Goal: Task Accomplishment & Management: Use online tool/utility

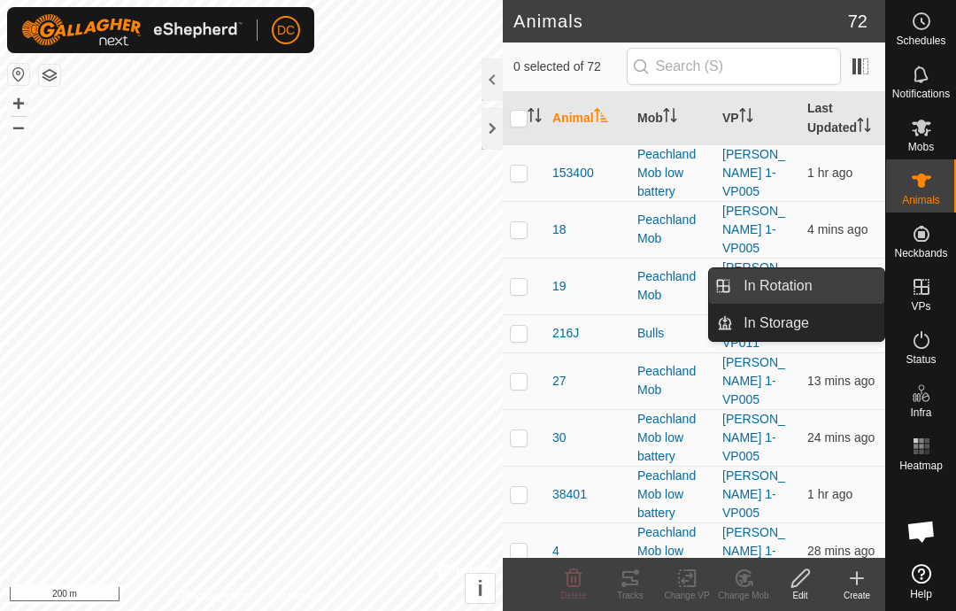
click at [807, 286] on span "In Rotation" at bounding box center [778, 285] width 68 height 21
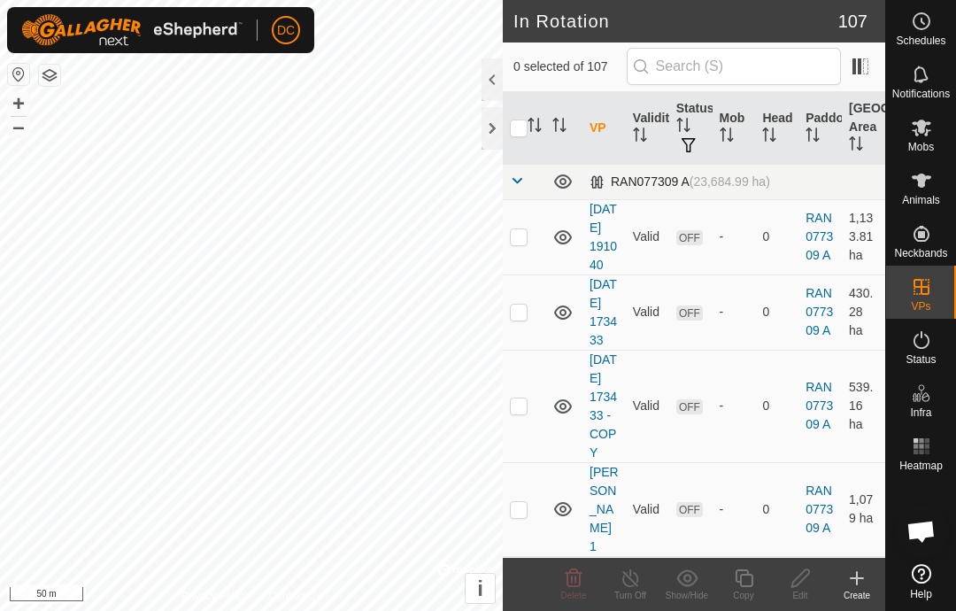
click at [514, 188] on link at bounding box center [517, 182] width 14 height 14
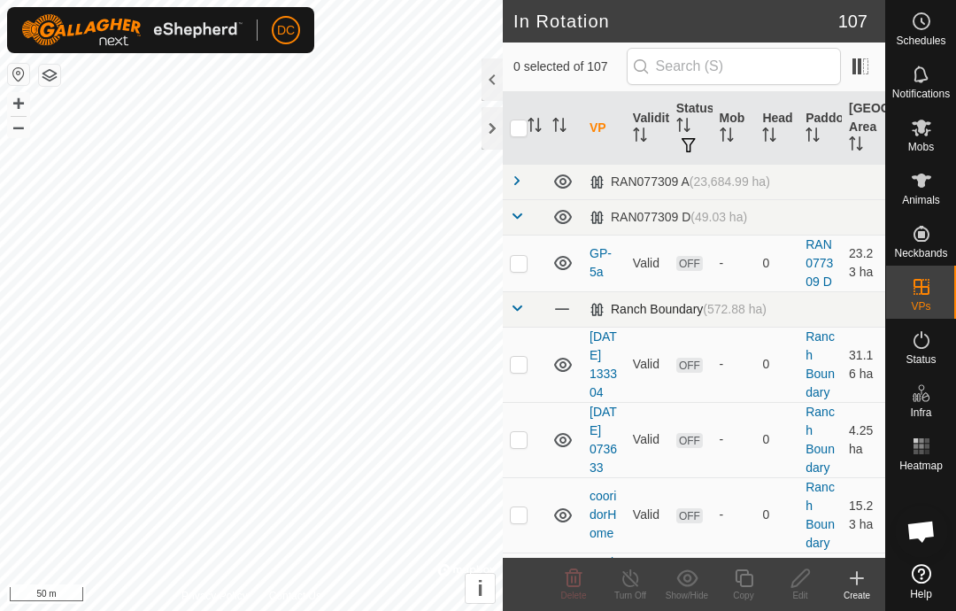
click at [515, 313] on span at bounding box center [517, 308] width 14 height 14
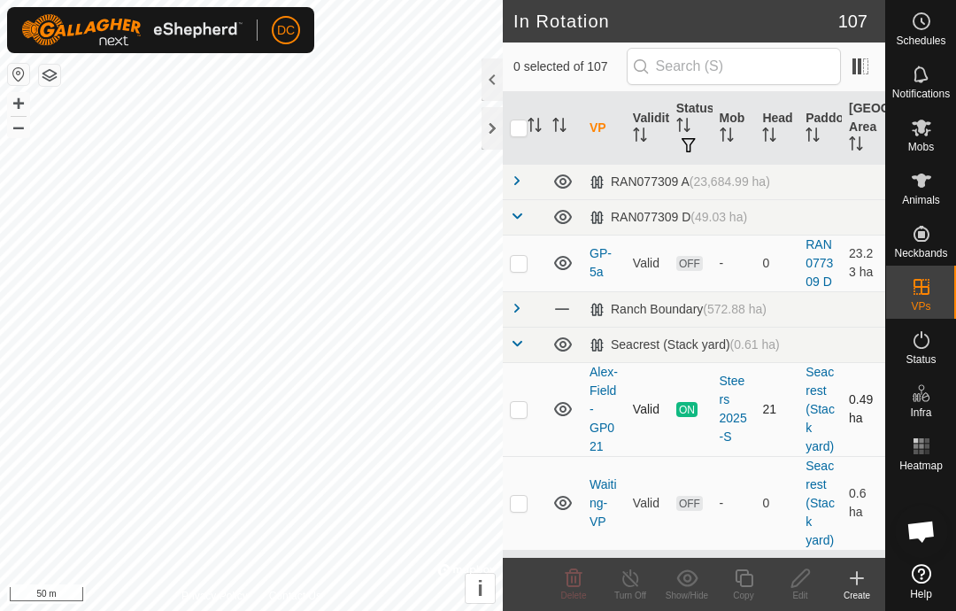
click at [521, 404] on p-checkbox at bounding box center [519, 409] width 18 height 14
checkbox input "true"
click at [747, 594] on div "Copy" at bounding box center [743, 595] width 57 height 13
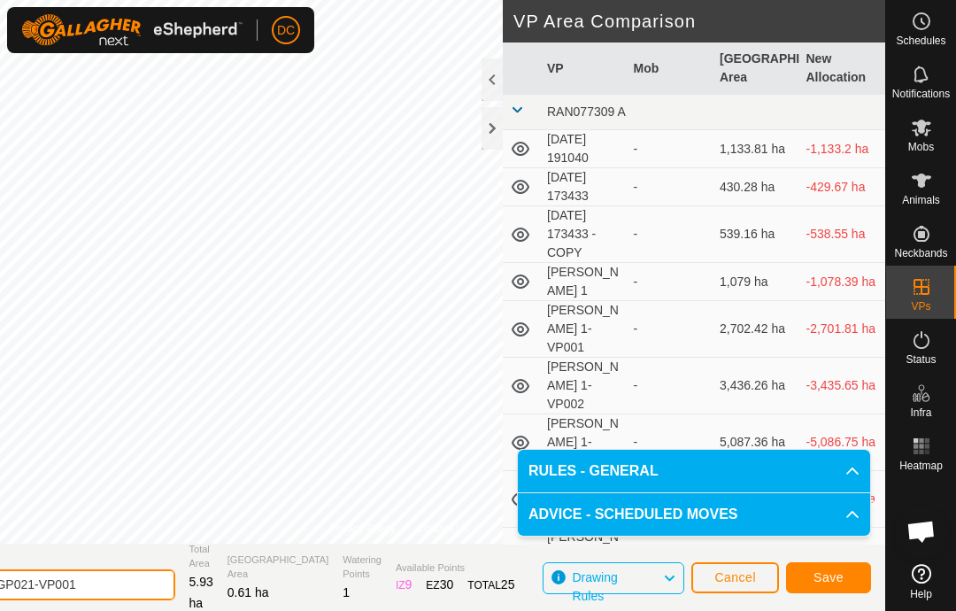
click at [167, 588] on input "Alex-Field-GP021-VP001" at bounding box center [51, 584] width 248 height 31
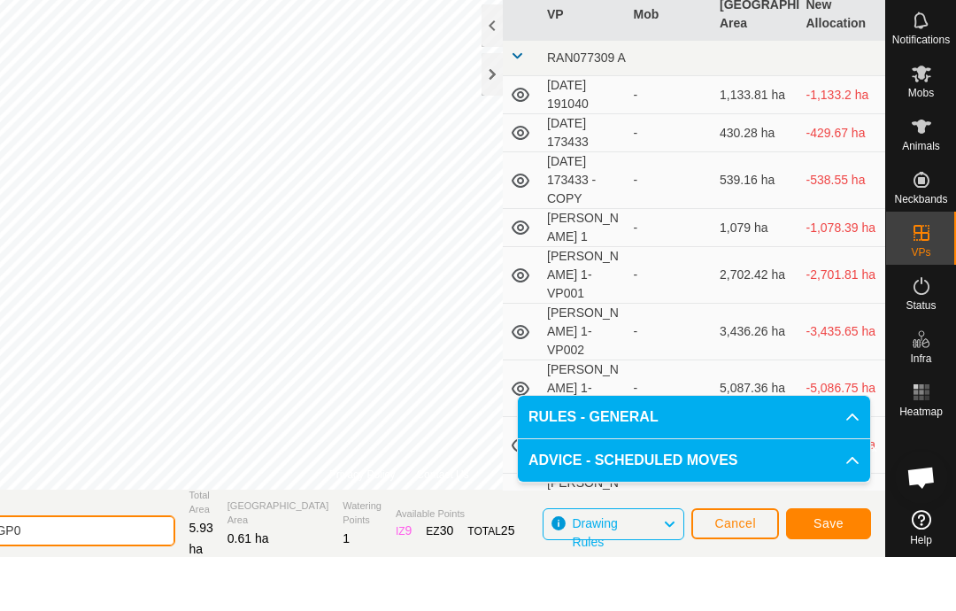
scroll to position [2, 0]
type input "Alex-Field-GP022"
click at [832, 568] on span "Save" at bounding box center [829, 575] width 30 height 14
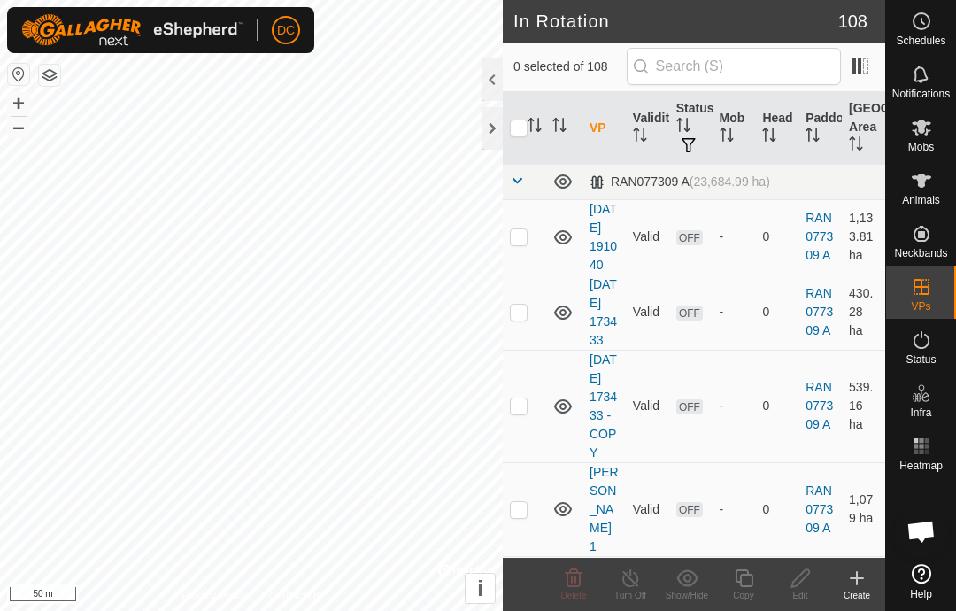
click at [930, 130] on icon at bounding box center [921, 128] width 19 height 17
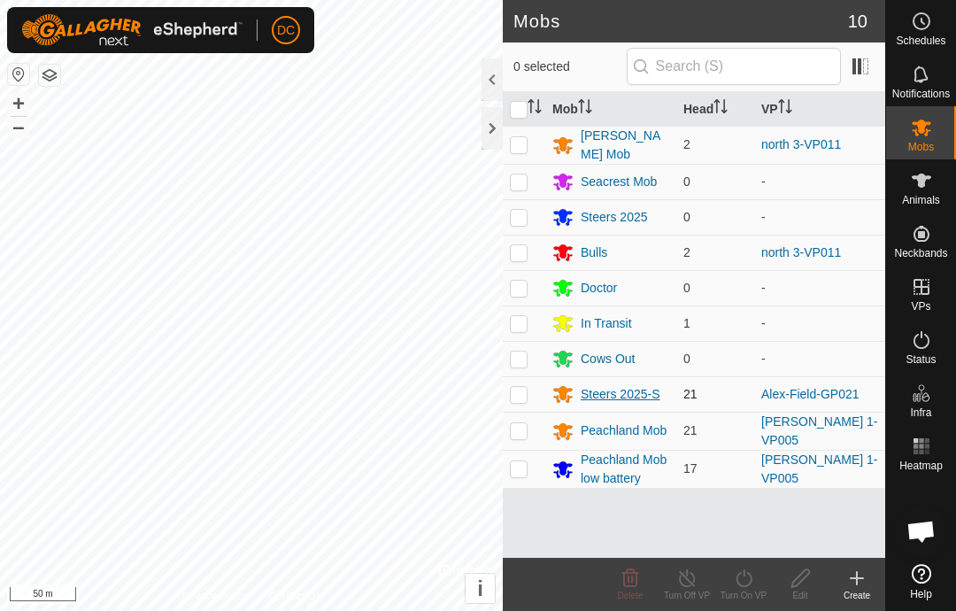
click at [638, 397] on div "Steers 2025-S" at bounding box center [621, 394] width 80 height 19
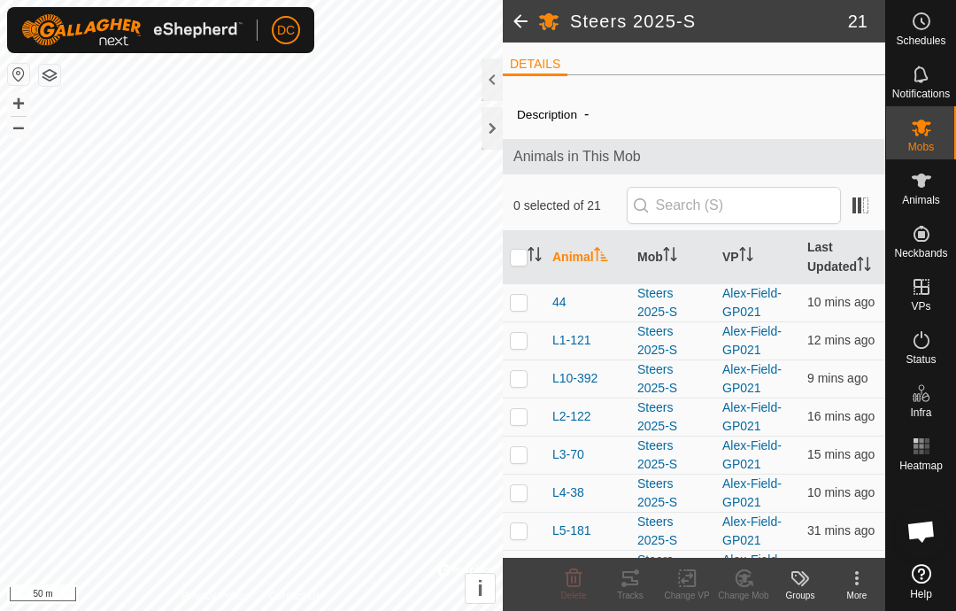
click at [522, 21] on span at bounding box center [520, 21] width 35 height 43
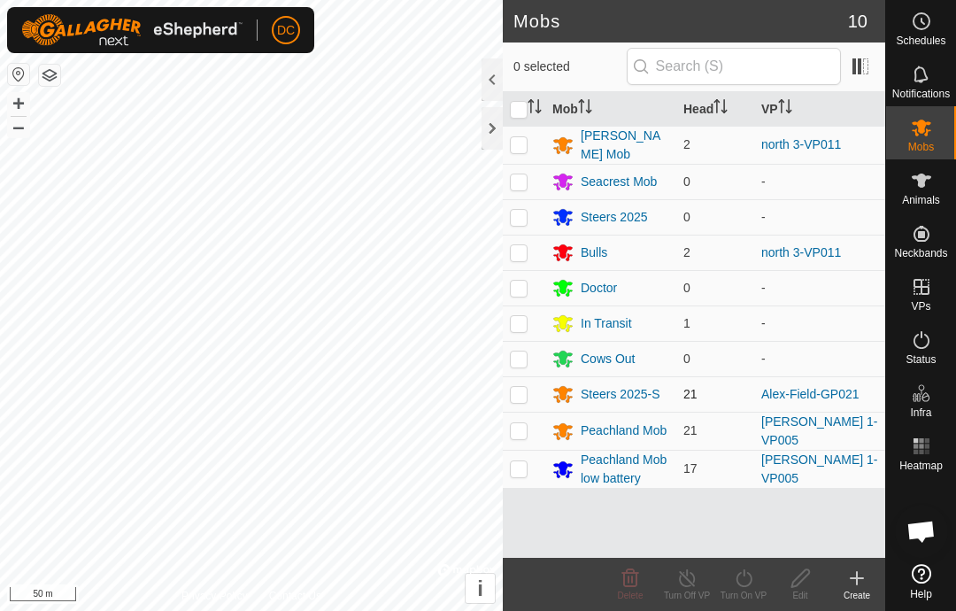
click at [520, 398] on p-checkbox at bounding box center [519, 394] width 18 height 14
checkbox input "true"
click at [752, 582] on icon at bounding box center [744, 578] width 16 height 18
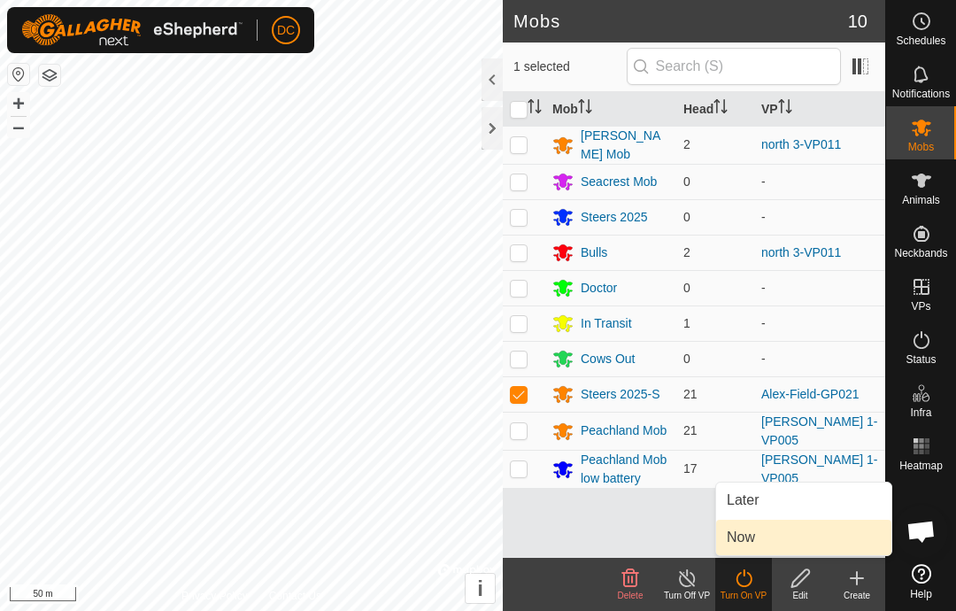
click at [777, 536] on link "Now" at bounding box center [803, 537] width 175 height 35
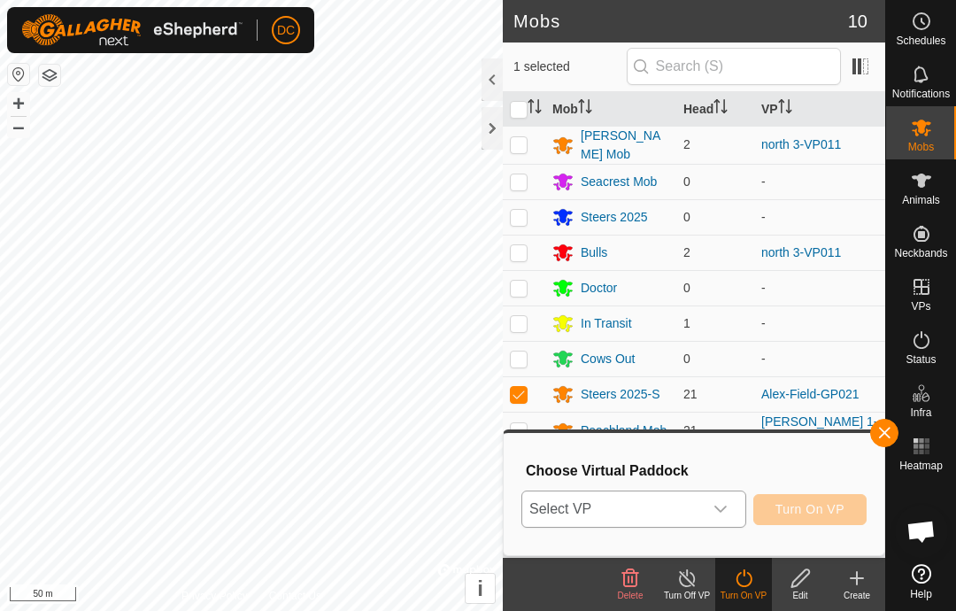
click at [731, 506] on div "dropdown trigger" at bounding box center [720, 508] width 35 height 35
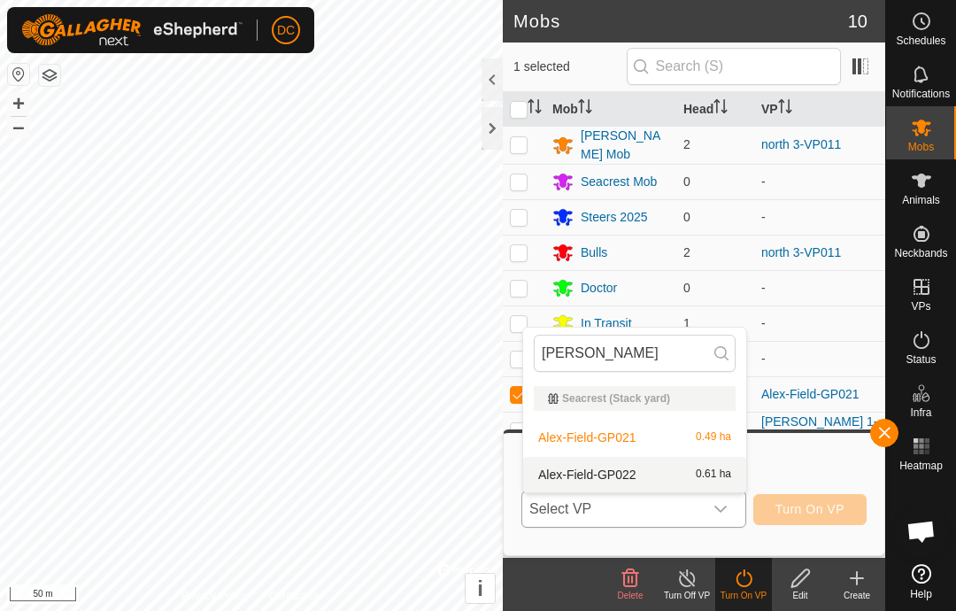
type input "[PERSON_NAME]"
click at [616, 475] on span "Alex-Field-GP022" at bounding box center [587, 474] width 98 height 12
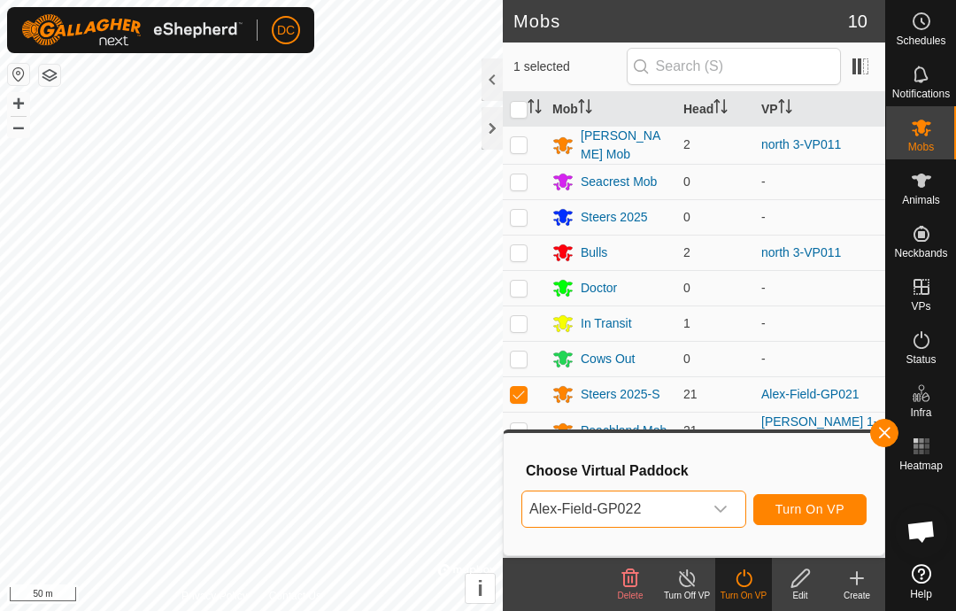
click at [837, 506] on span "Turn On VP" at bounding box center [810, 509] width 69 height 14
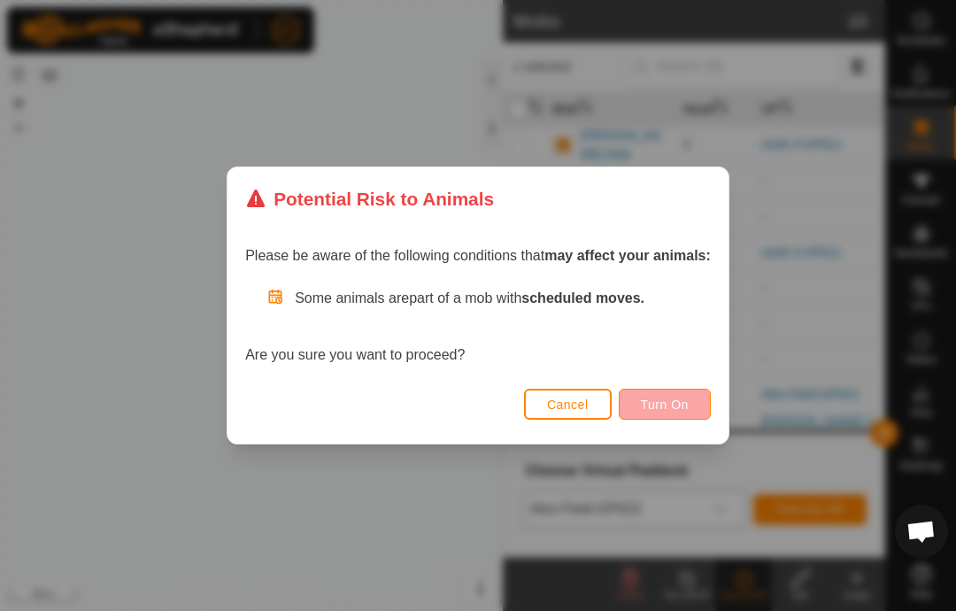
click at [668, 403] on span "Turn On" at bounding box center [665, 405] width 48 height 14
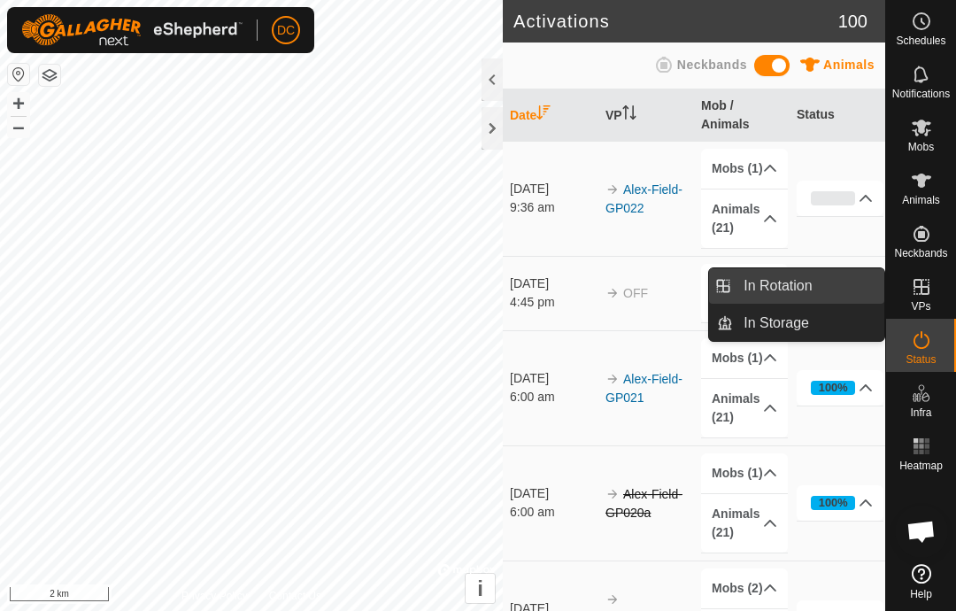
click at [817, 289] on link "In Rotation" at bounding box center [808, 285] width 151 height 35
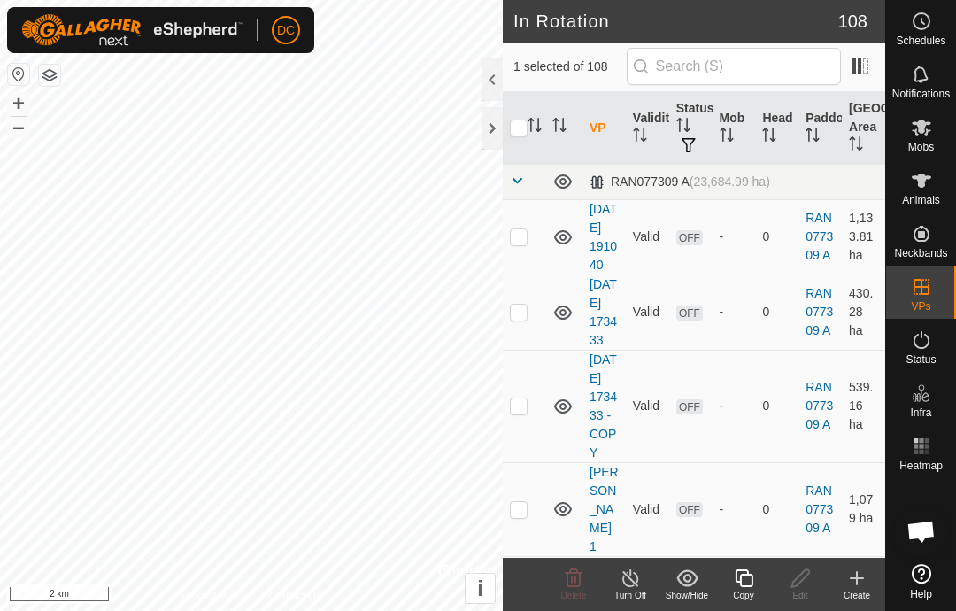
click at [868, 577] on create-svg-icon at bounding box center [857, 578] width 57 height 21
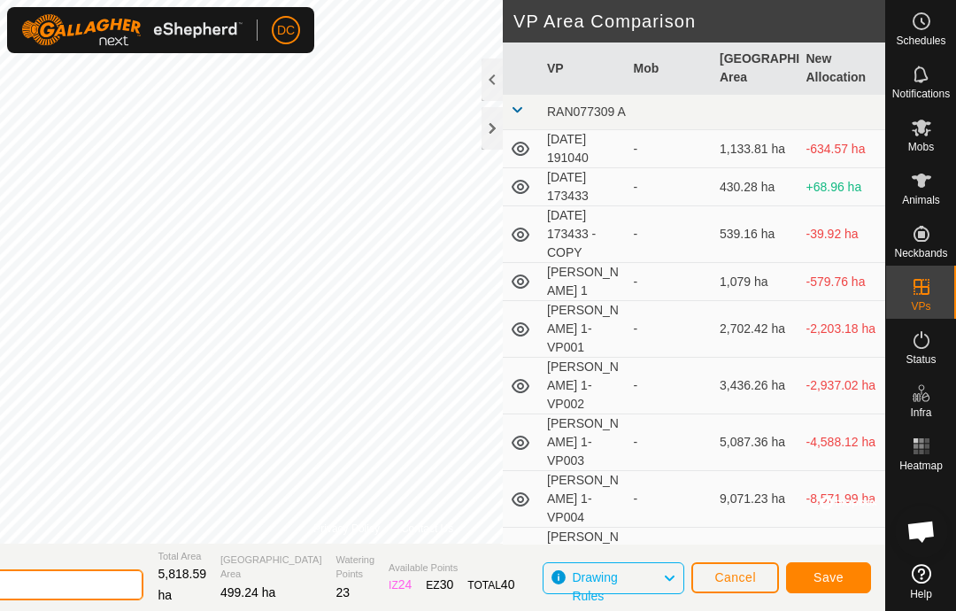
click at [143, 582] on input "[DATE] 094056" at bounding box center [20, 584] width 248 height 31
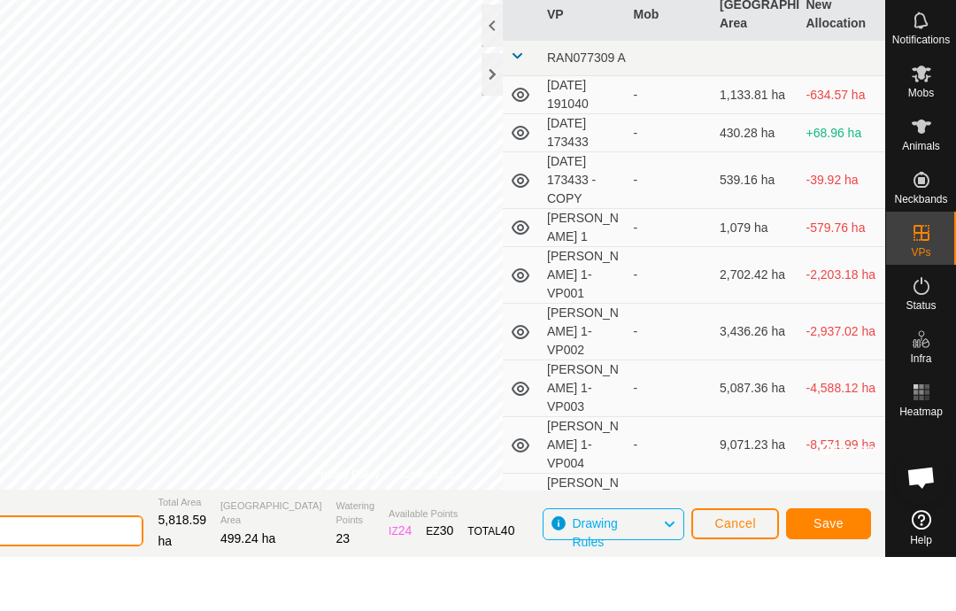
scroll to position [2, 0]
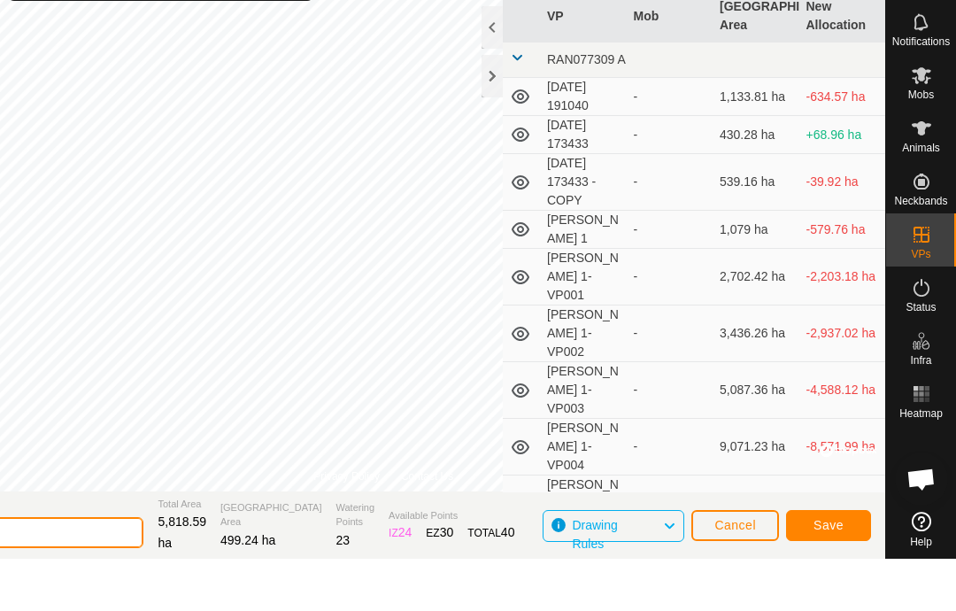
type input "2"
type input "Moving"
click at [837, 562] on button "Save" at bounding box center [828, 577] width 85 height 31
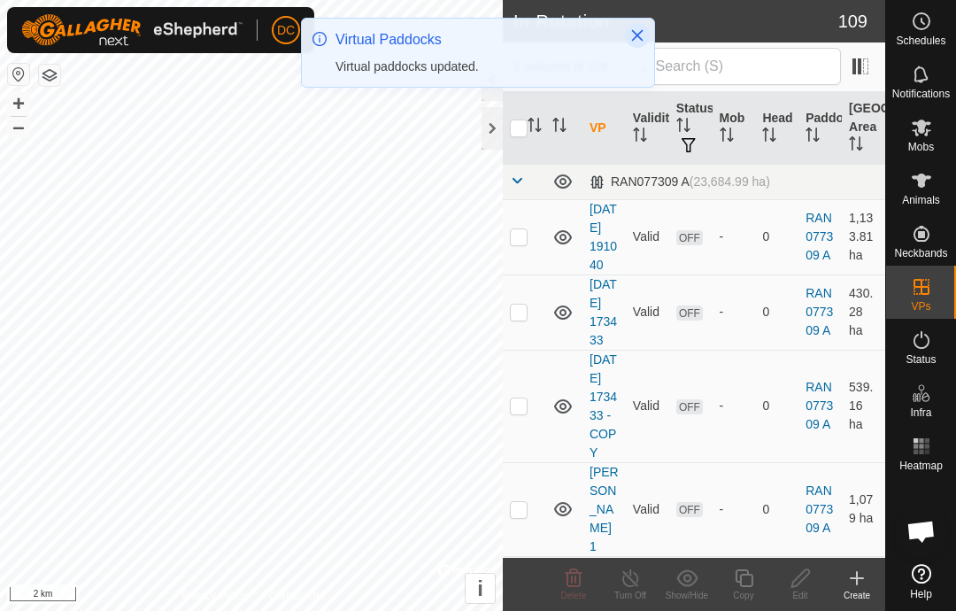
click at [638, 31] on icon "Close" at bounding box center [637, 35] width 14 height 14
